Goal: Transaction & Acquisition: Purchase product/service

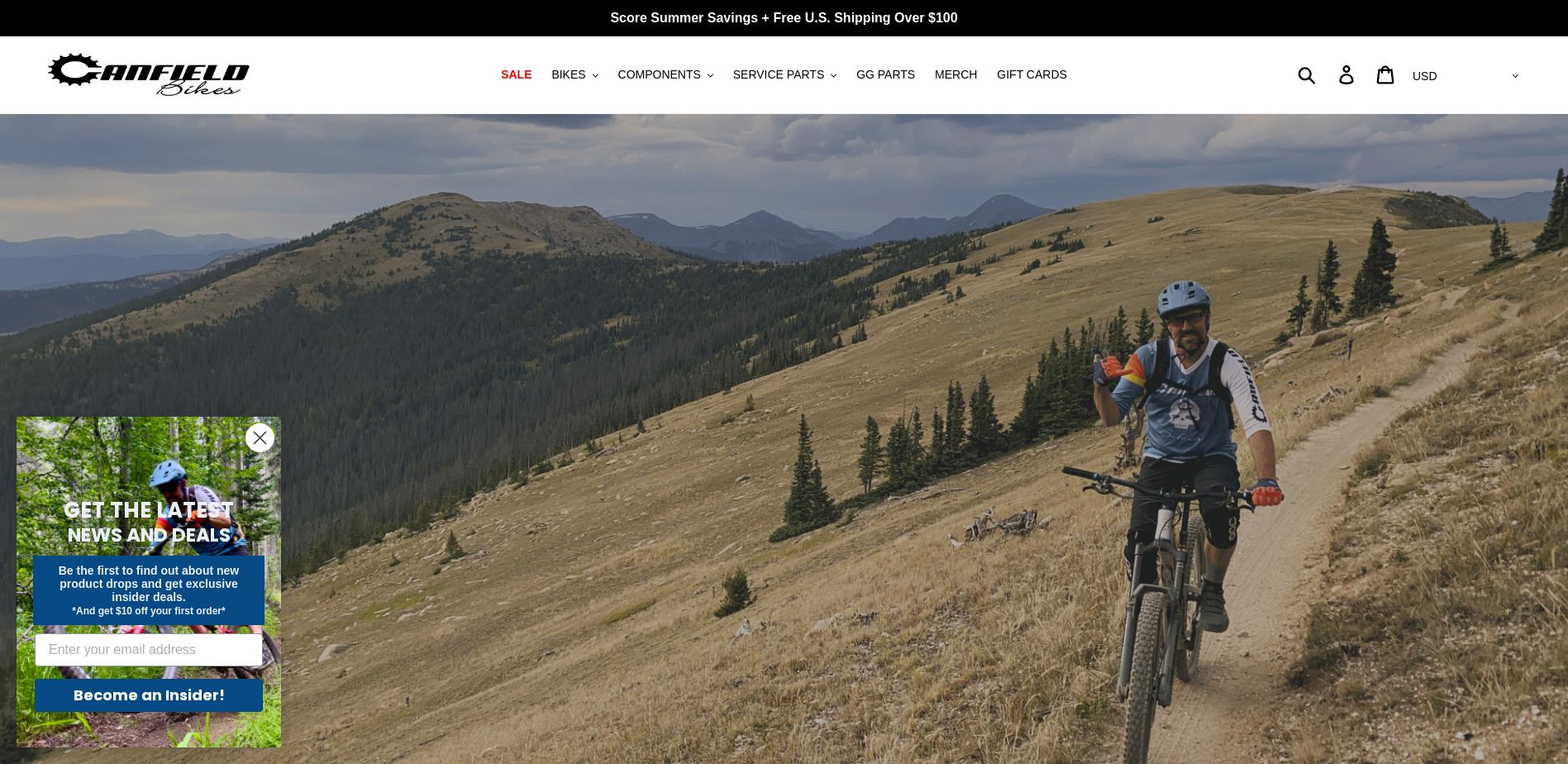
scroll to position [3321, 0]
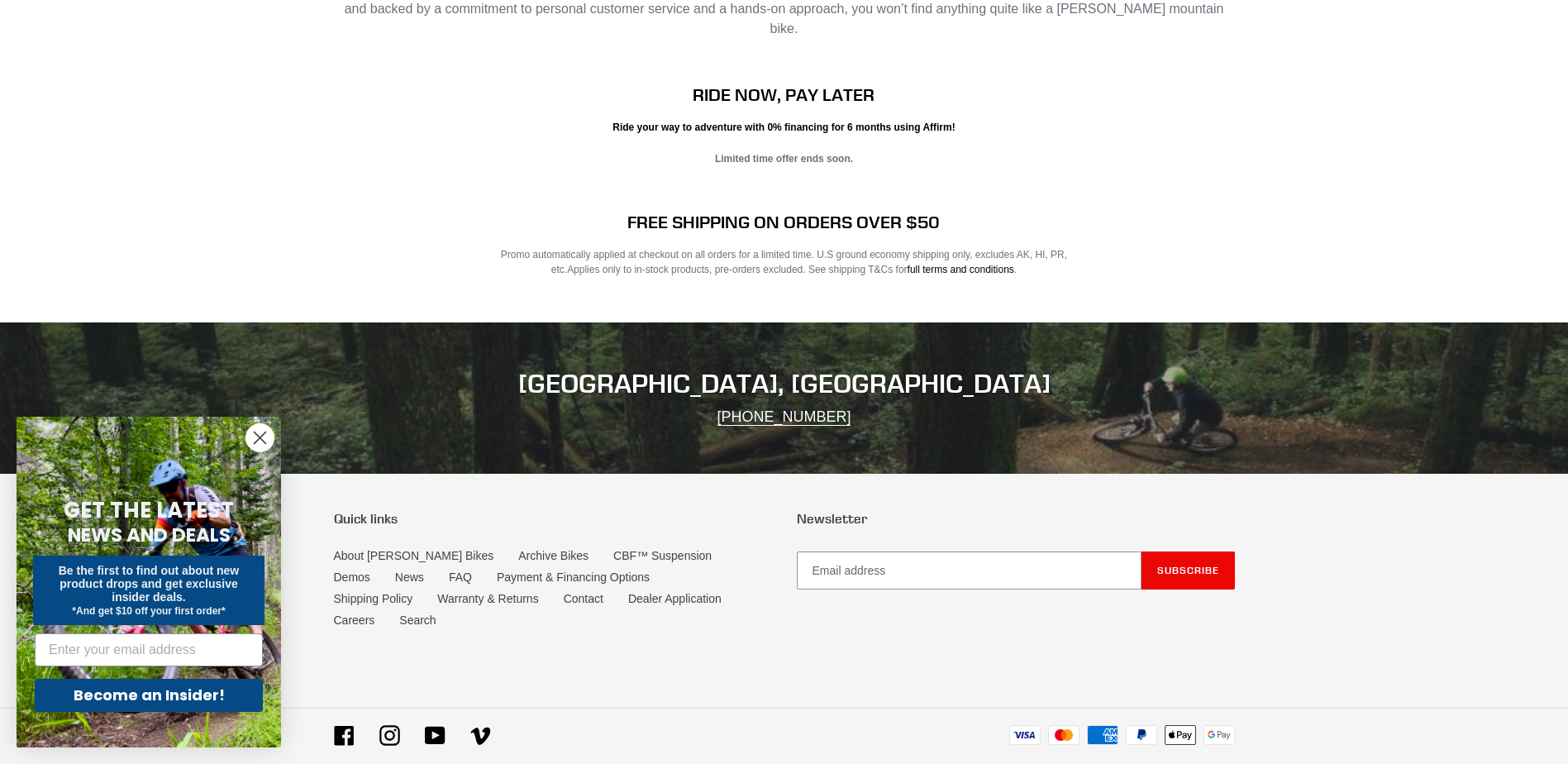
click at [258, 448] on circle "Close dialog" at bounding box center [259, 437] width 27 height 27
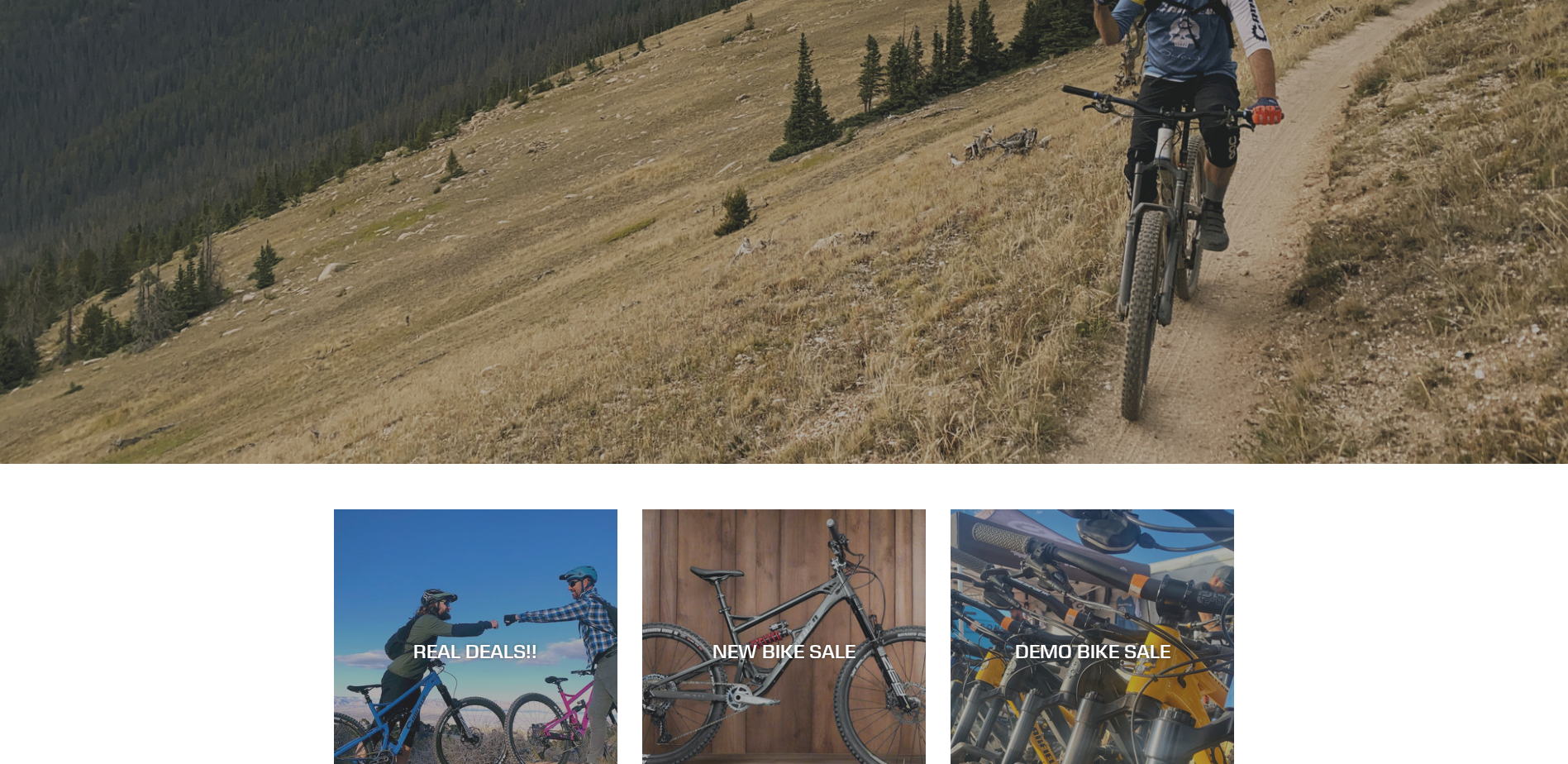
scroll to position [0, 0]
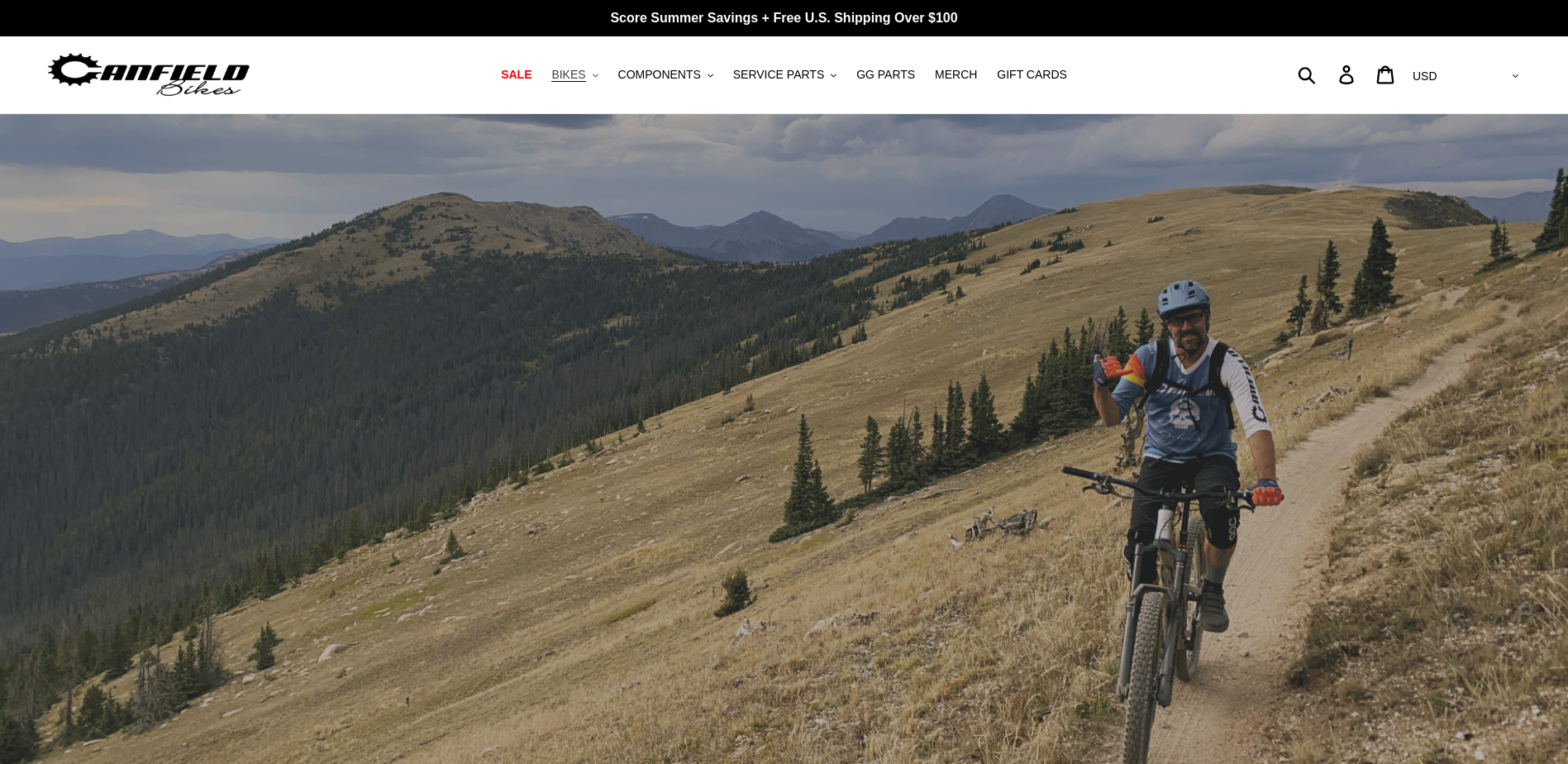
click at [585, 79] on span "BIKES" at bounding box center [568, 75] width 34 height 14
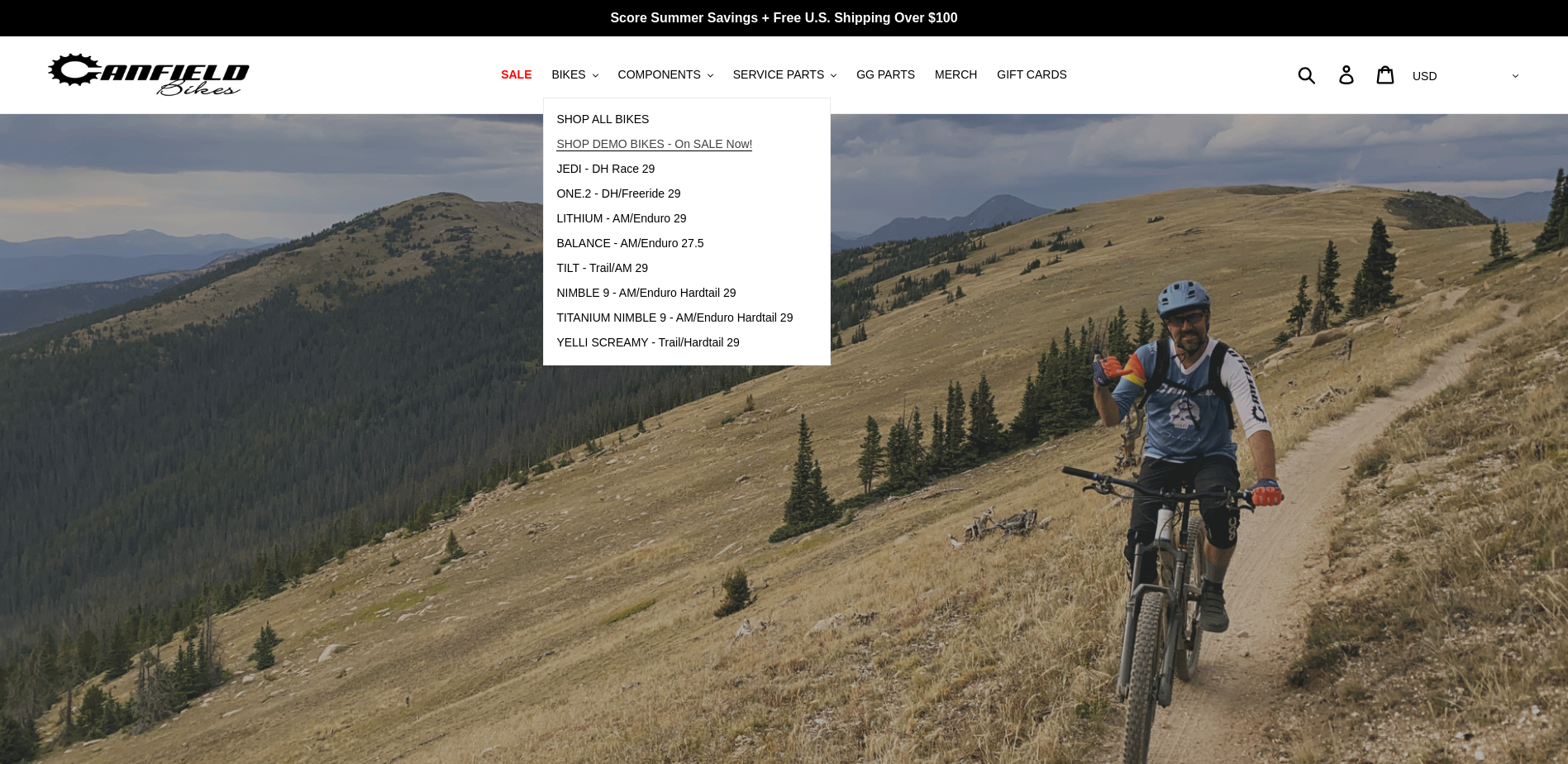
click at [615, 151] on span "SHOP DEMO BIKES - On SALE Now!" at bounding box center [654, 144] width 196 height 14
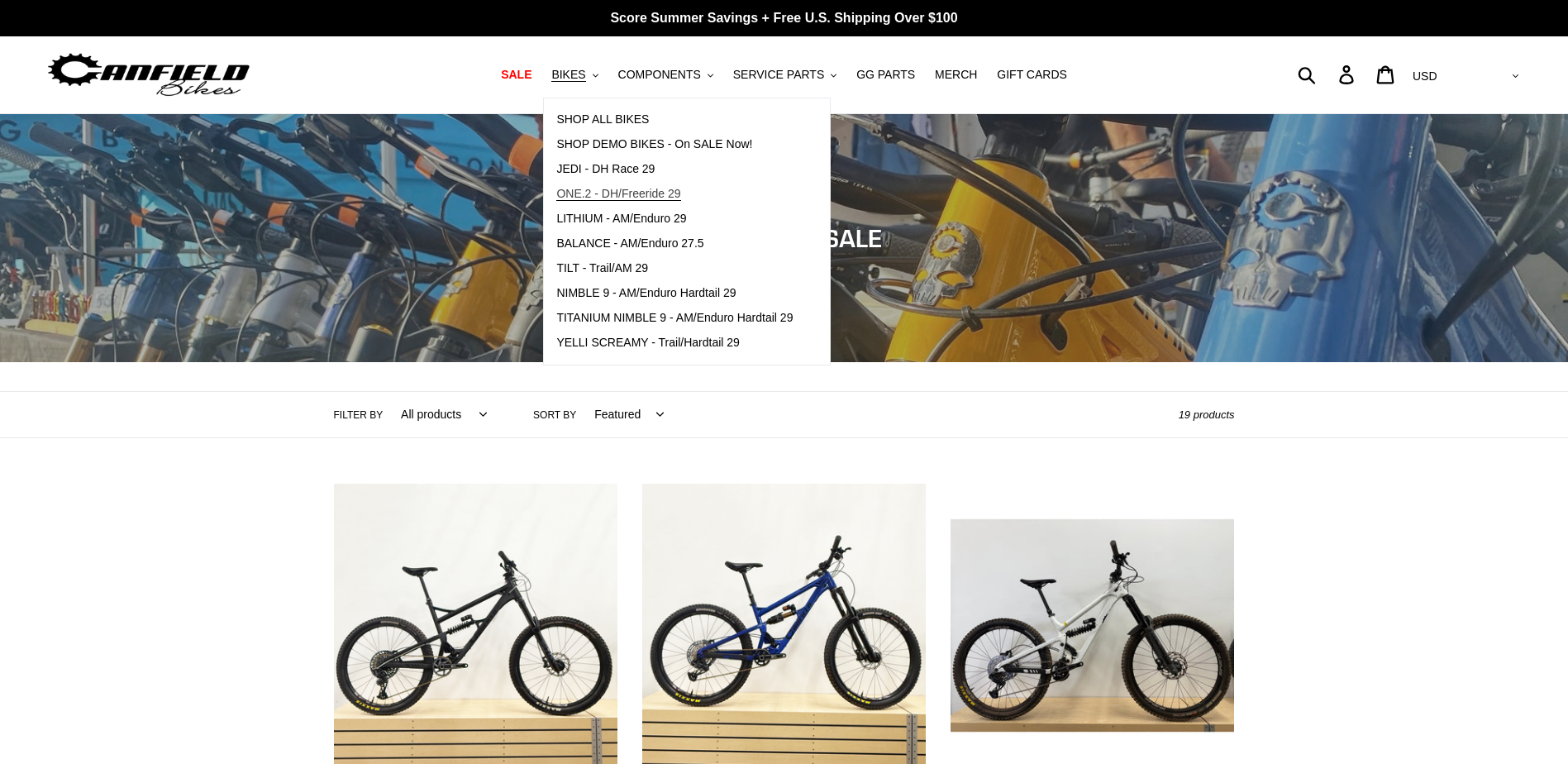
click at [617, 201] on span "ONE.2 - DH/Freeride 29" at bounding box center [618, 193] width 124 height 14
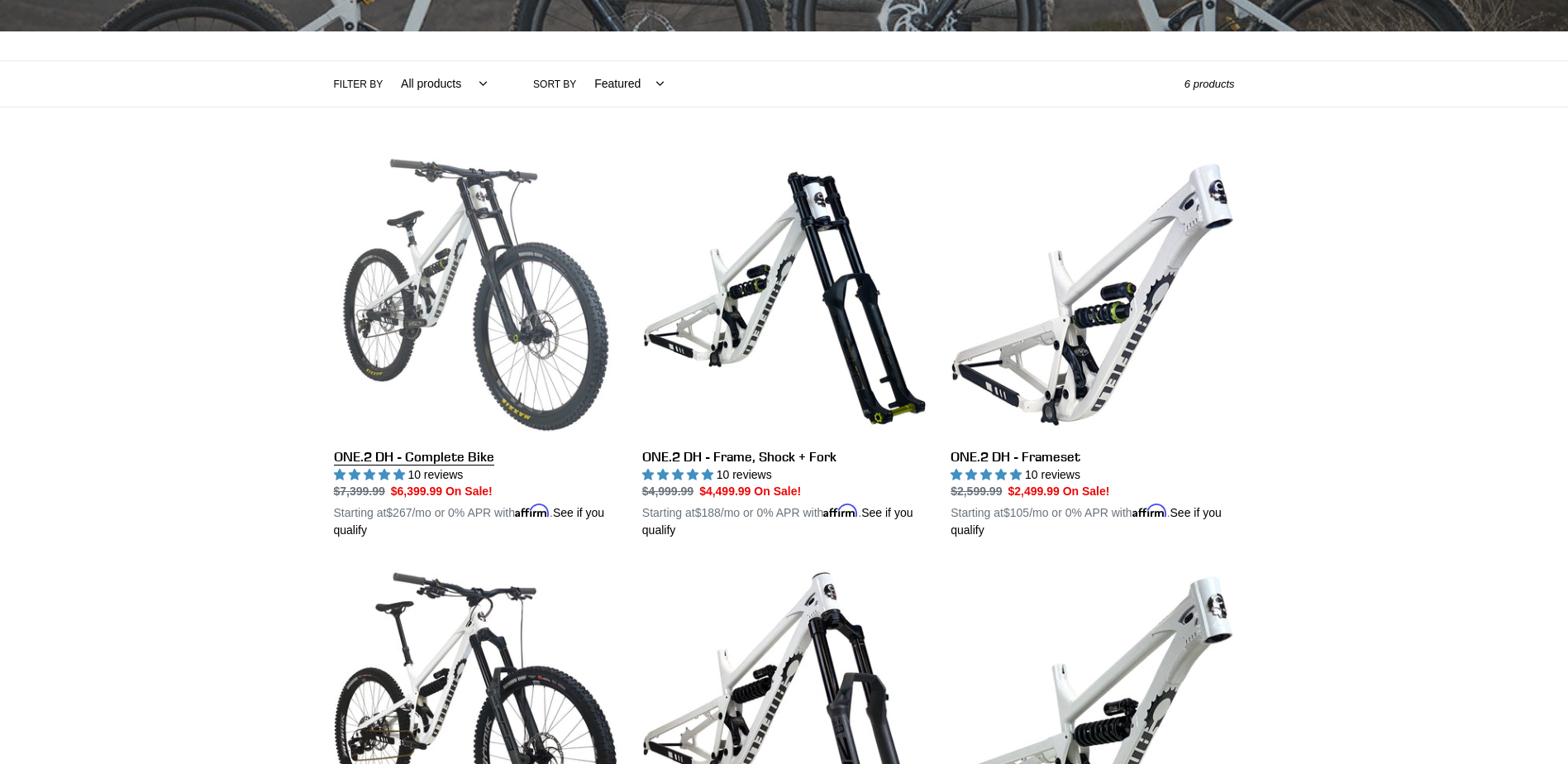
click at [496, 384] on link "ONE.2 DH - Complete Bike" at bounding box center [476, 346] width 283 height 387
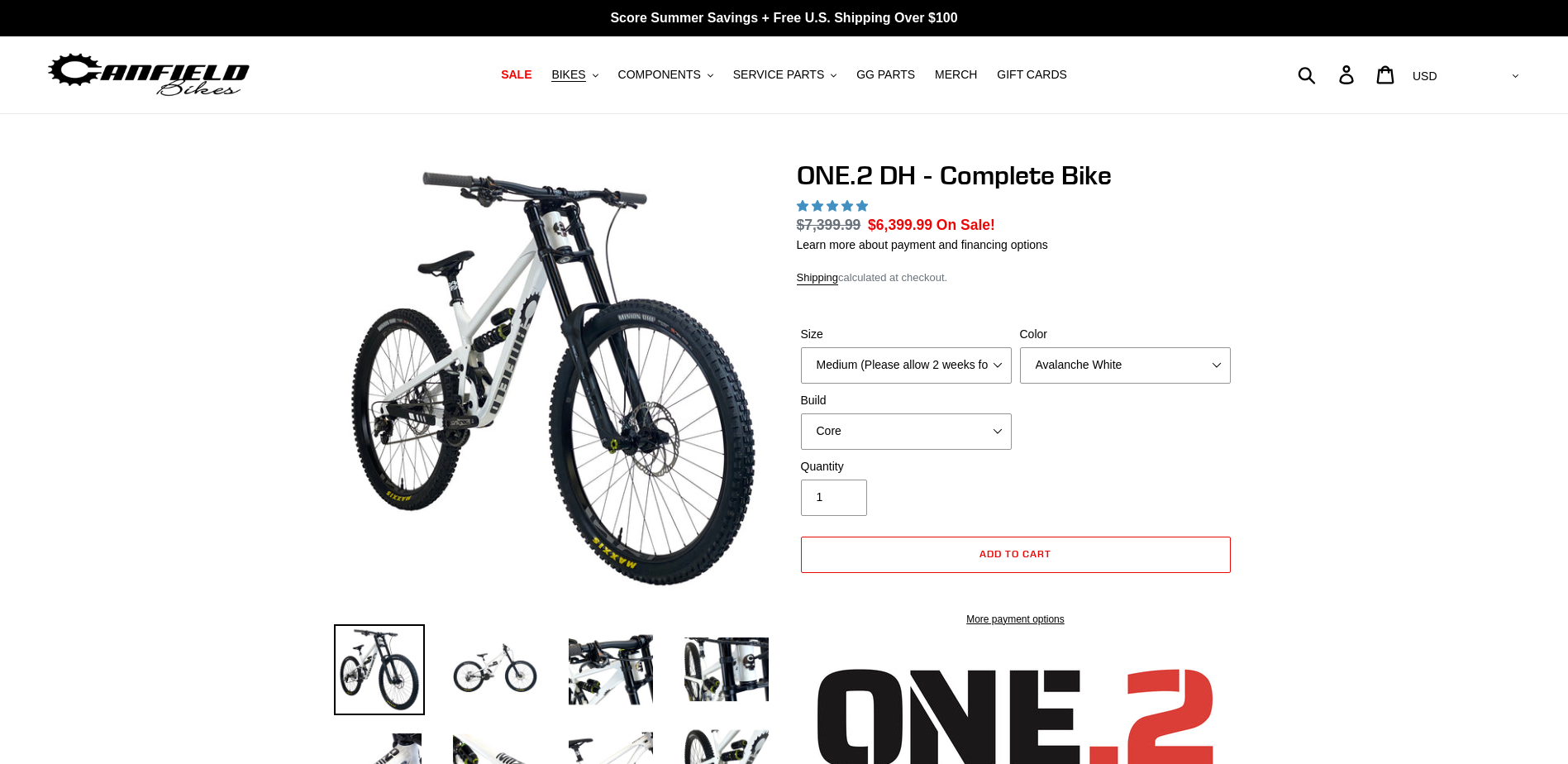
select select "highest-rating"
click at [974, 556] on button "Add to cart" at bounding box center [1016, 555] width 429 height 37
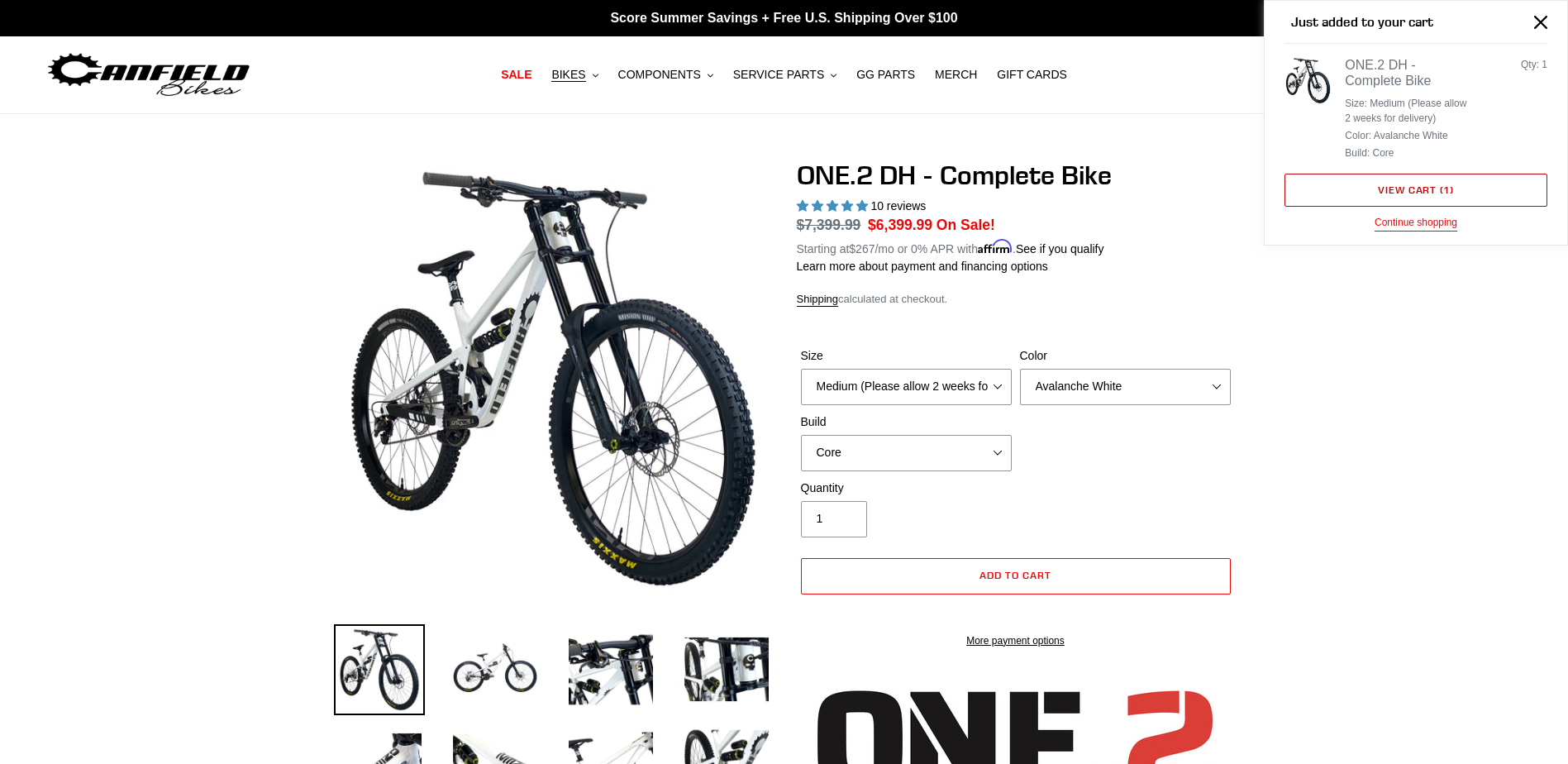
click at [1390, 203] on link "View cart ( 1 )" at bounding box center [1416, 190] width 263 height 33
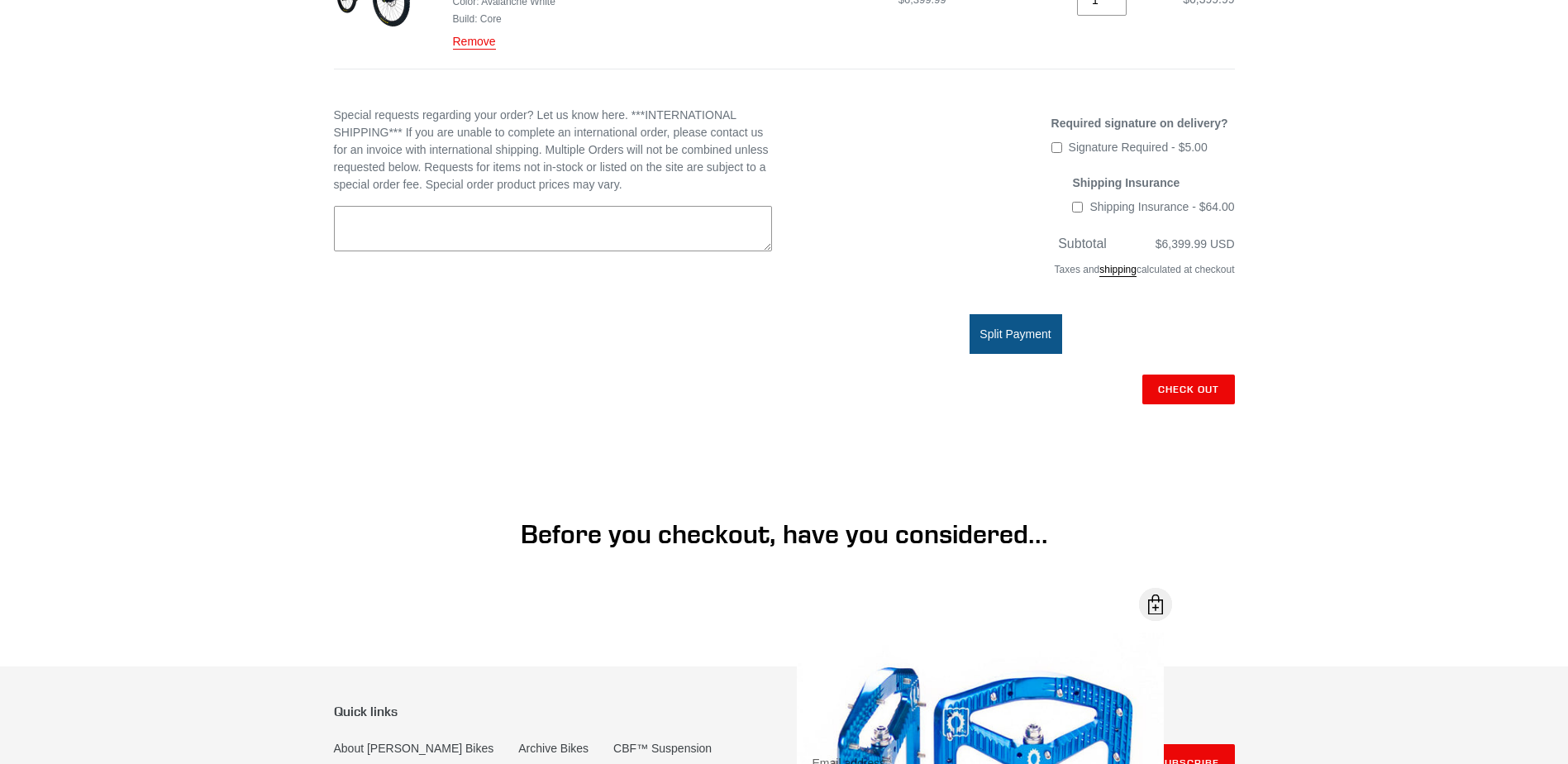
scroll to position [550, 0]
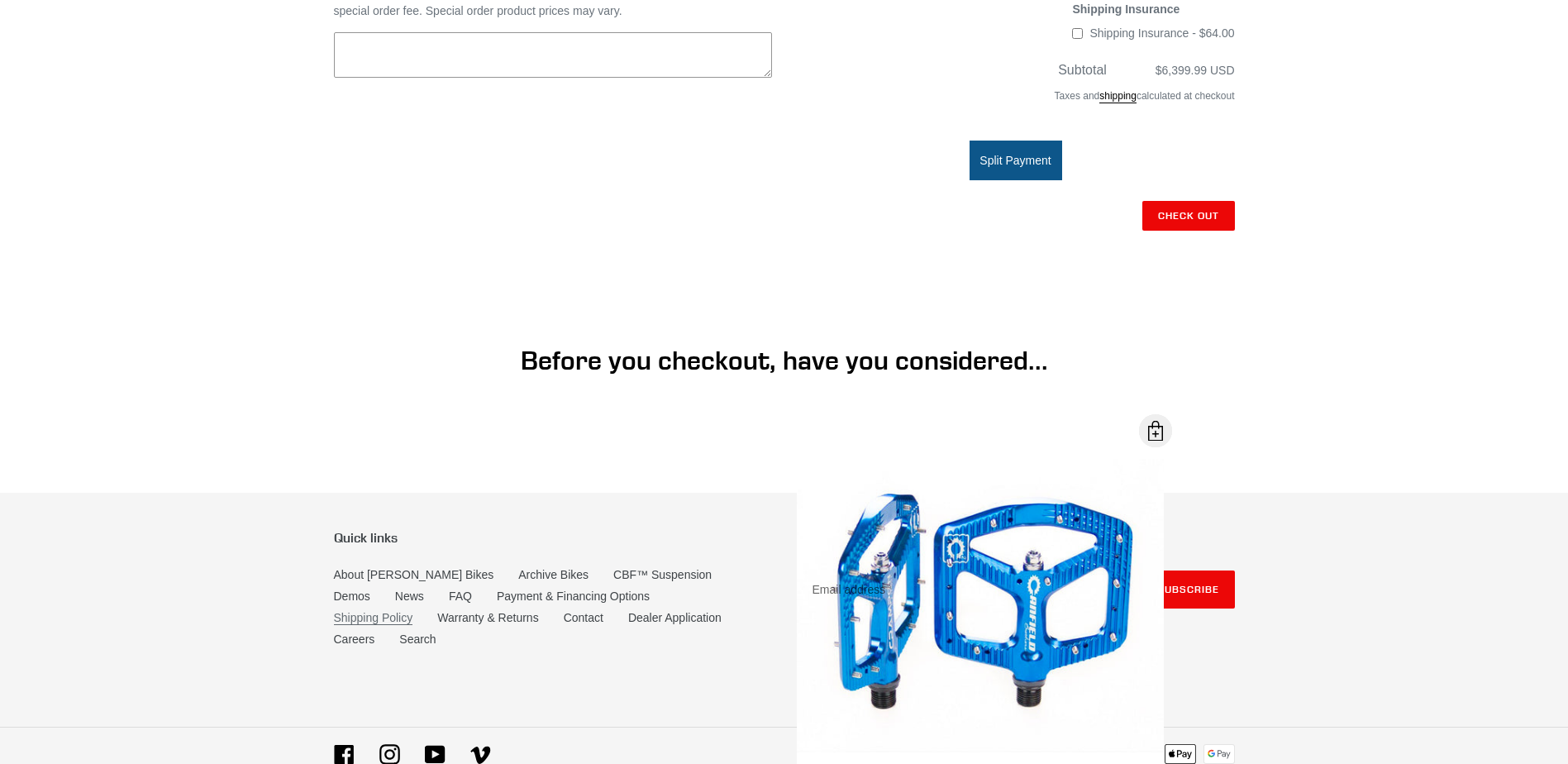
click at [413, 611] on link "Shipping Policy" at bounding box center [374, 618] width 80 height 14
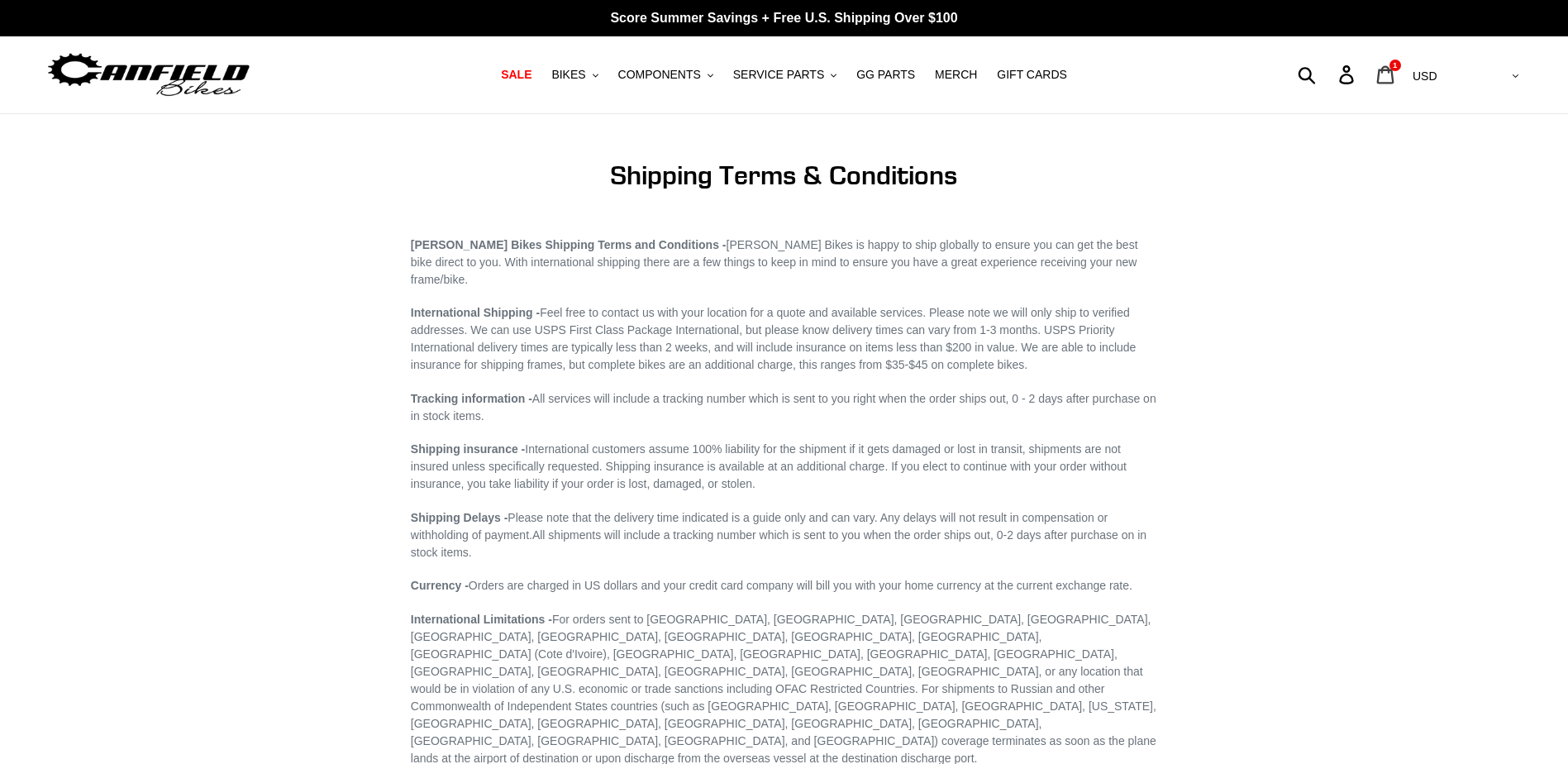
click at [1395, 76] on icon at bounding box center [1385, 75] width 18 height 19
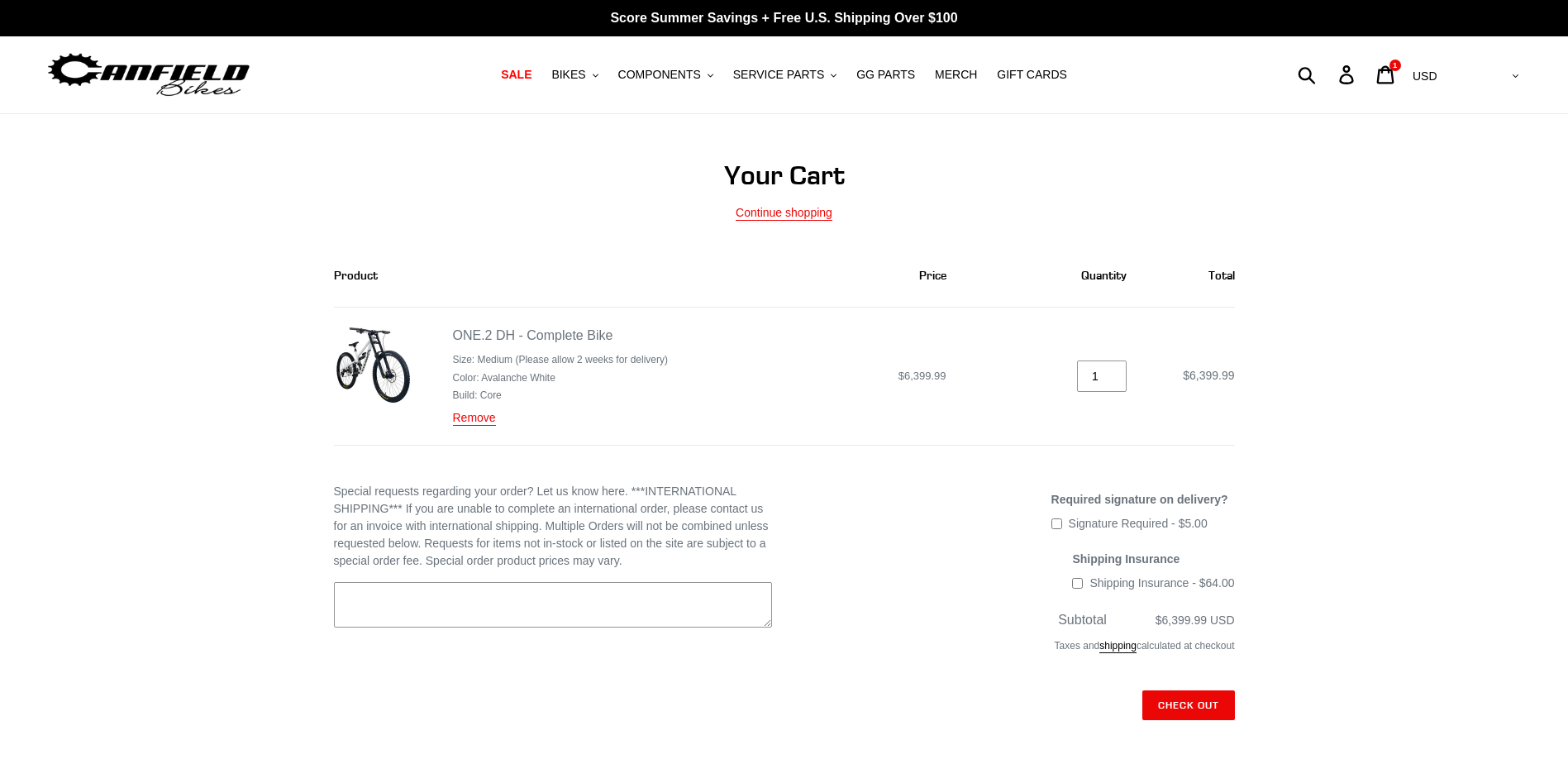
click at [1092, 578] on span "Shipping Insurance - $64.00" at bounding box center [1162, 583] width 145 height 13
click at [1083, 578] on input "Shipping Insurance - $64.00" at bounding box center [1077, 582] width 11 height 11
checkbox input "true"
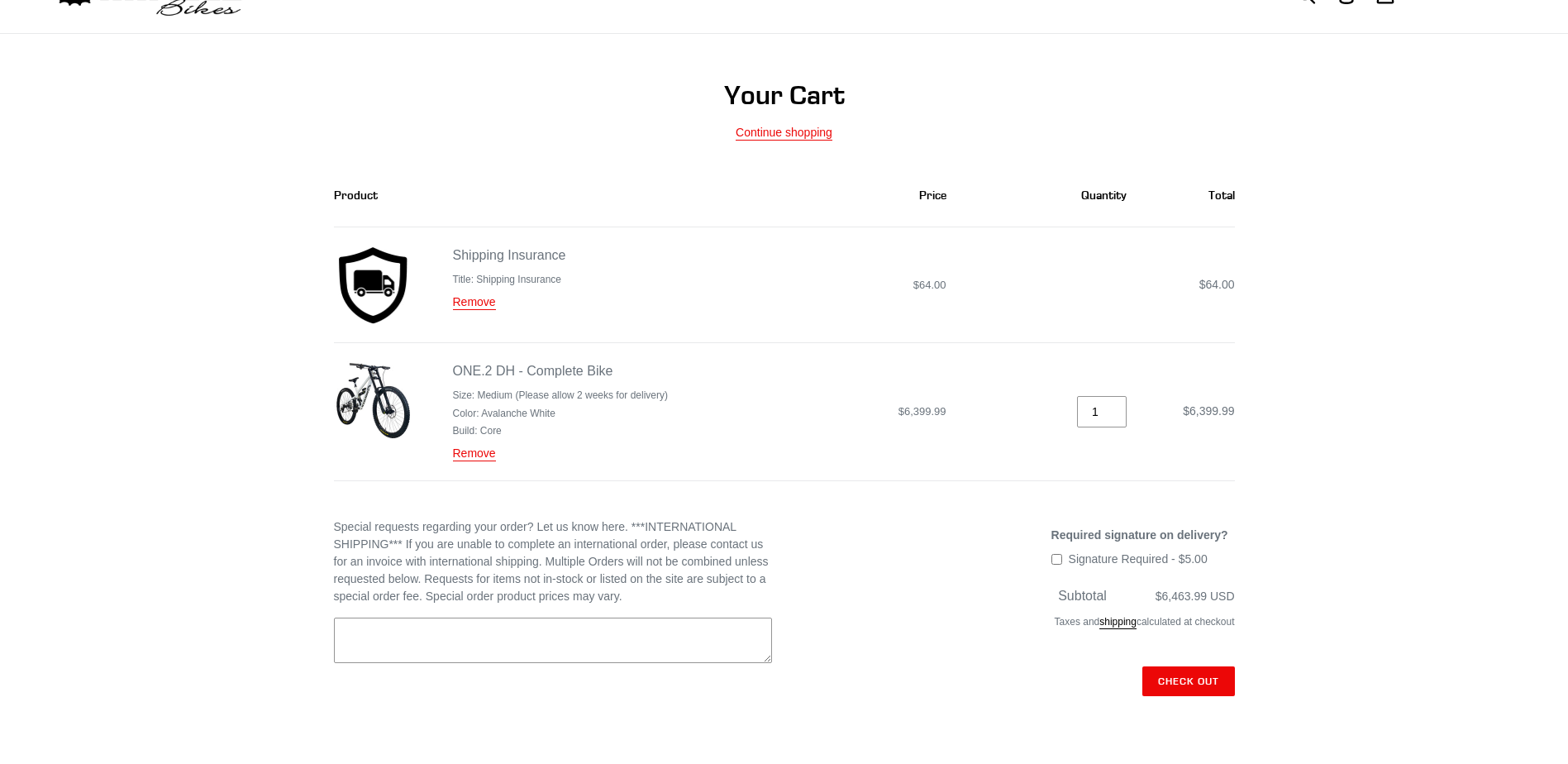
scroll to position [83, 0]
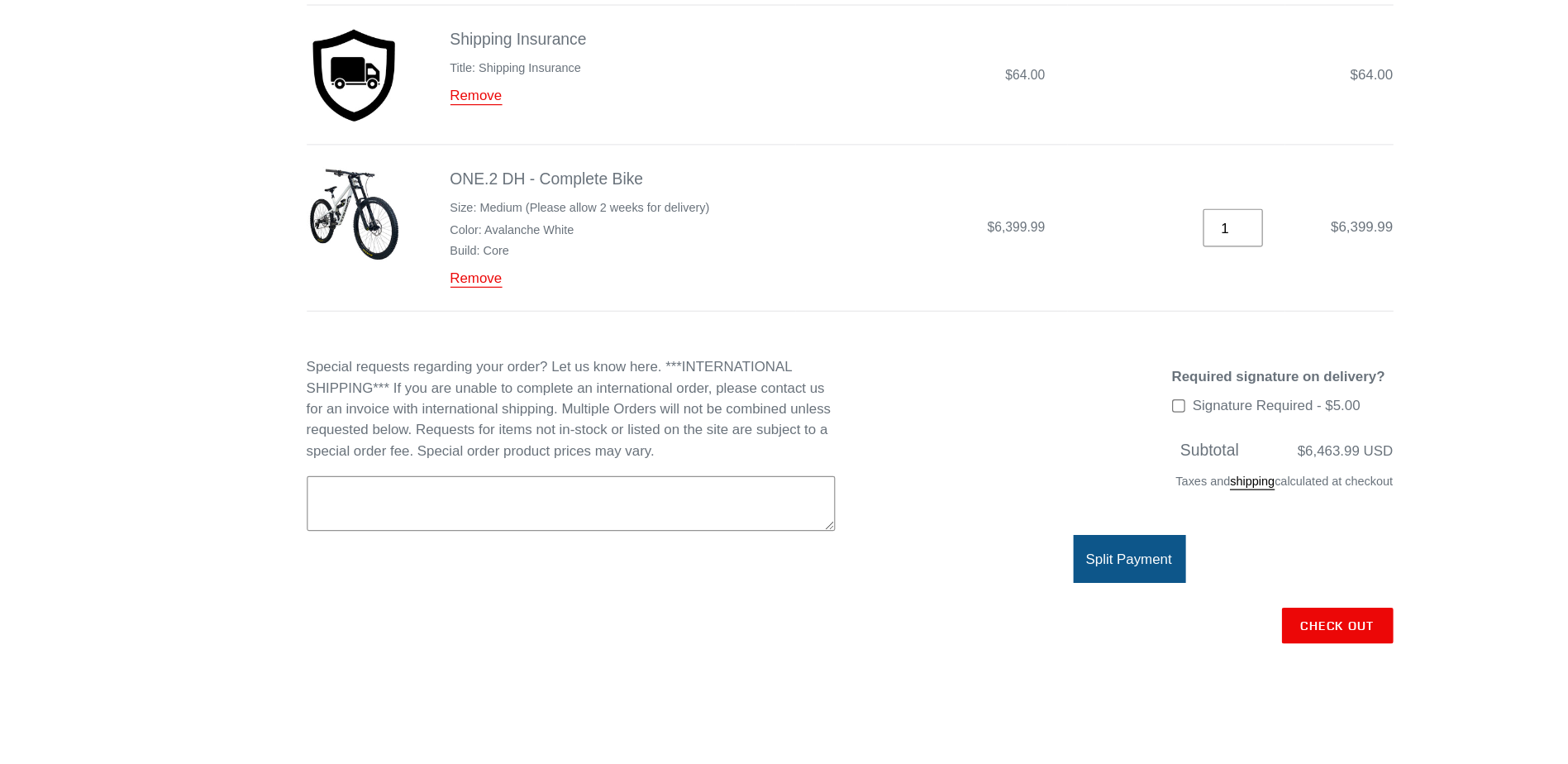
scroll to position [174, 0]
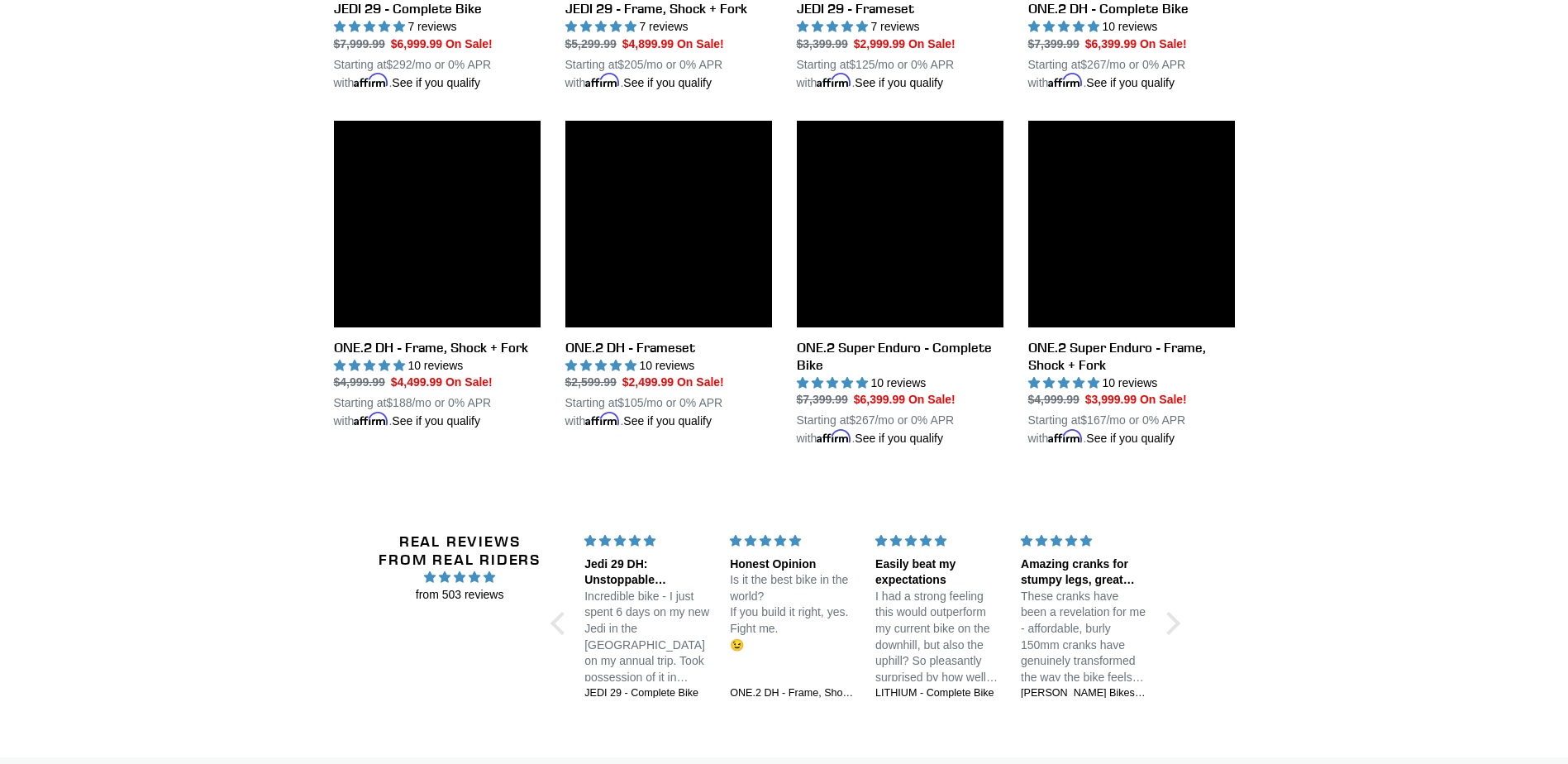
scroll to position [3321, 0]
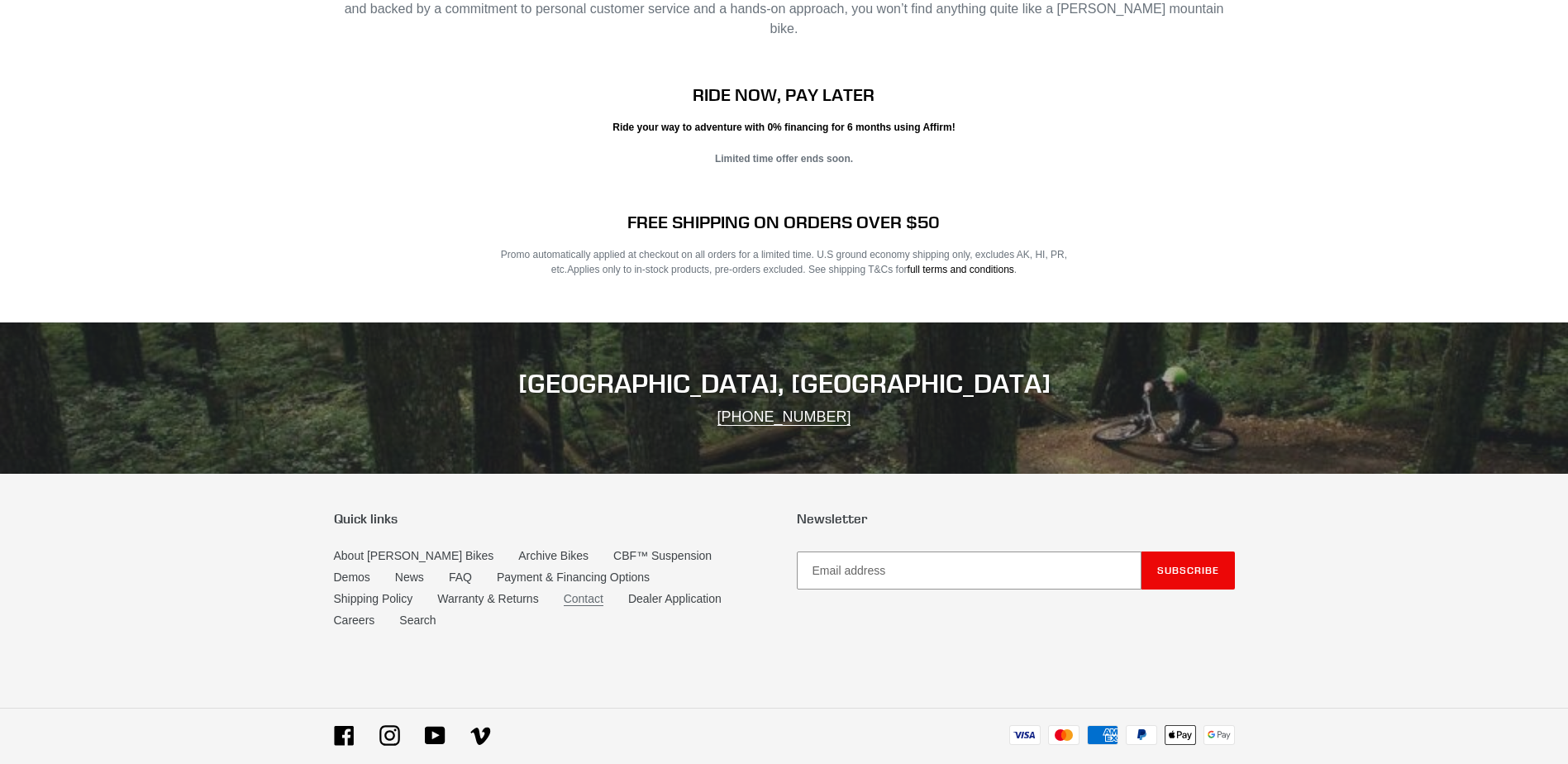
click at [564, 592] on link "Contact" at bounding box center [583, 599] width 39 height 14
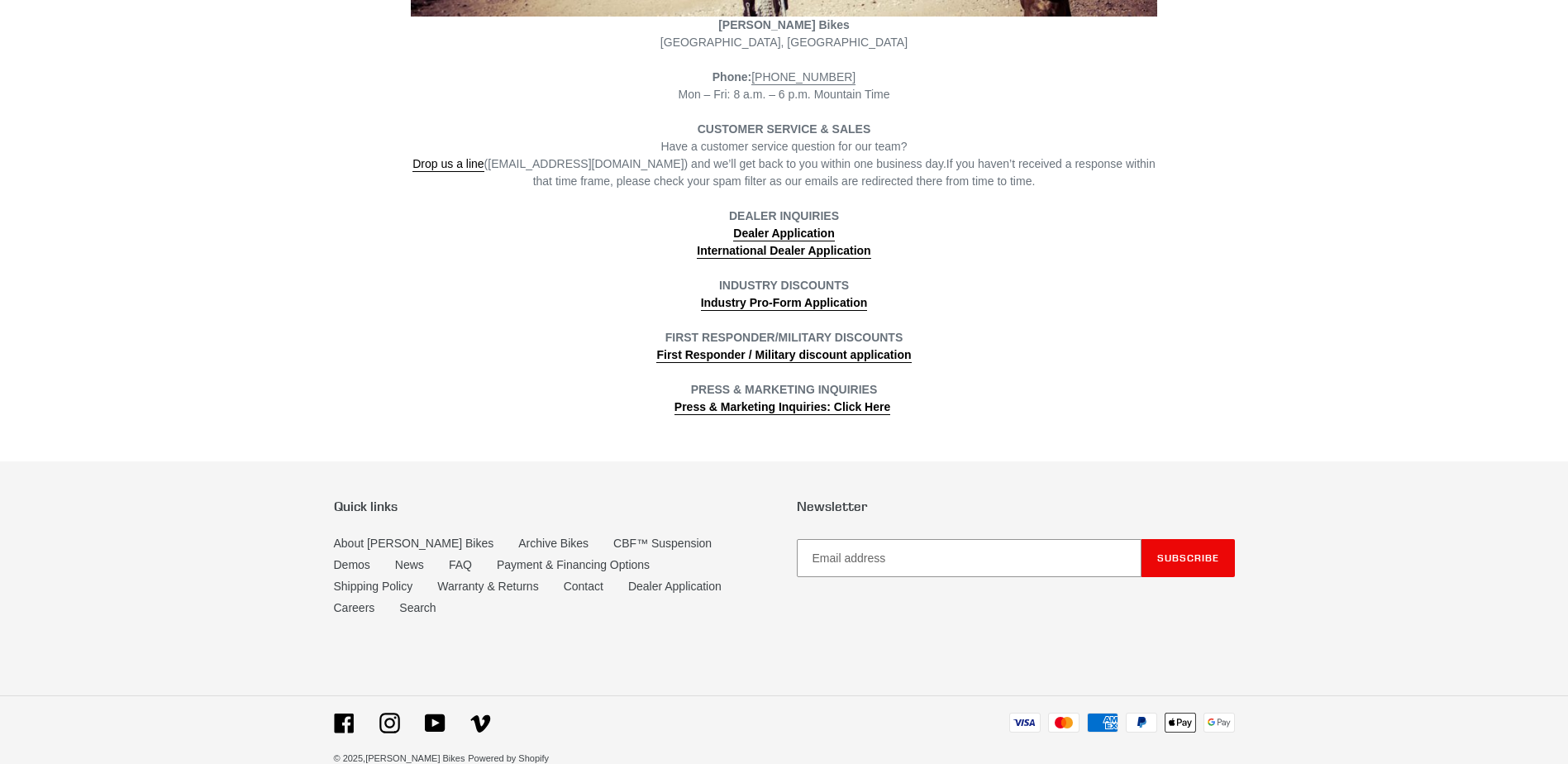
scroll to position [505, 0]
